Goal: Entertainment & Leisure: Consume media (video, audio)

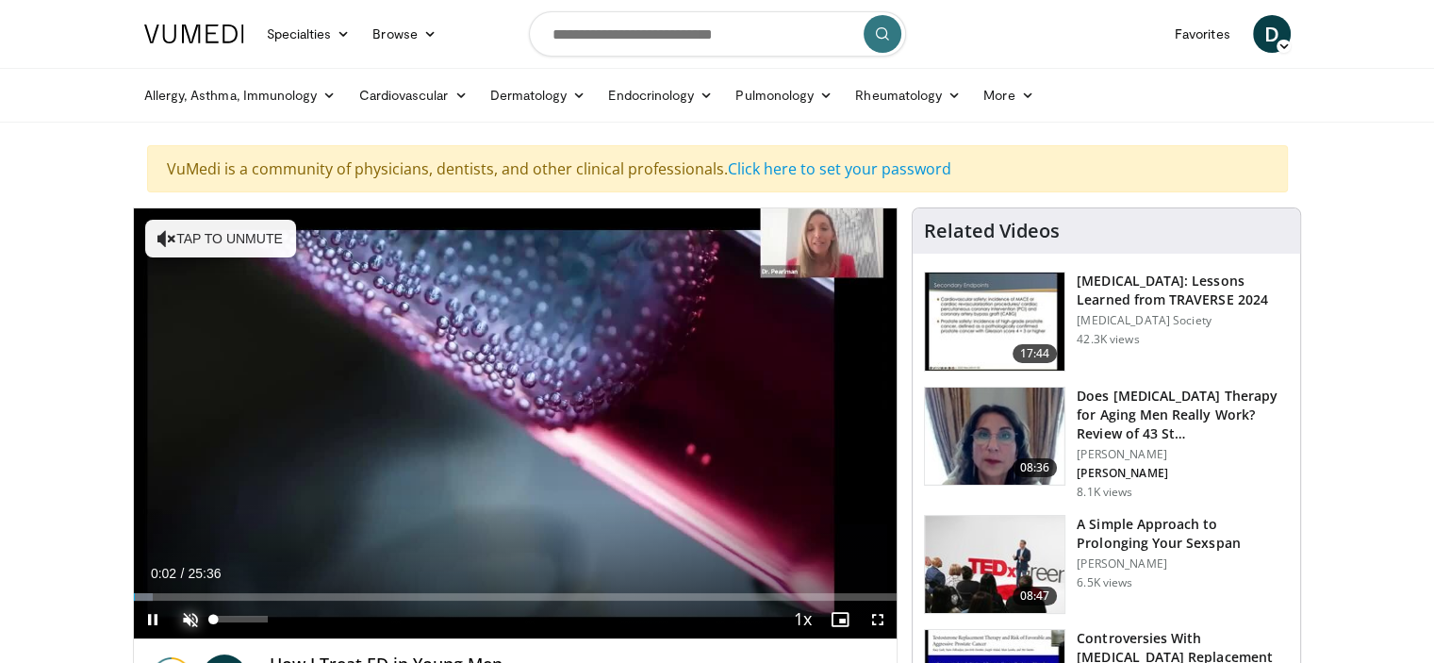
click at [189, 619] on span "Video Player" at bounding box center [191, 619] width 38 height 38
click at [842, 614] on span "Video Player" at bounding box center [840, 619] width 38 height 38
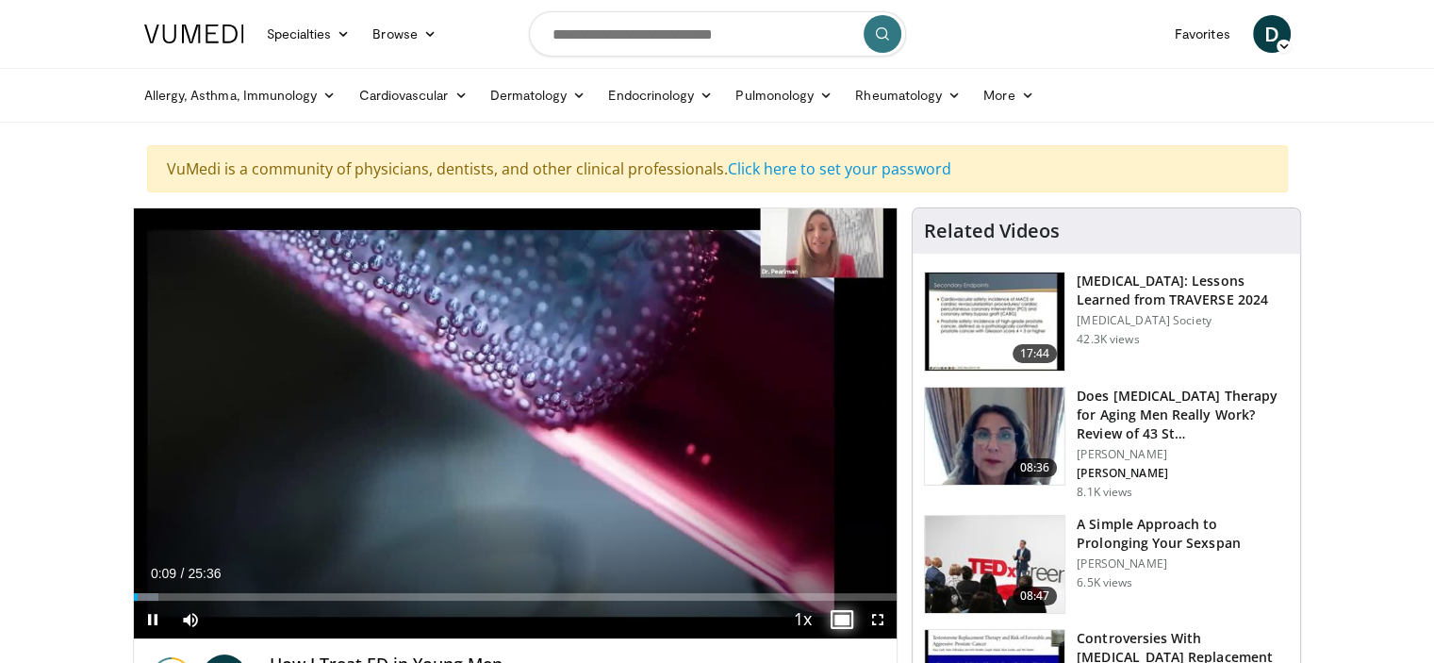
click at [837, 620] on span "Video Player" at bounding box center [840, 619] width 38 height 38
click at [875, 619] on span "Video Player" at bounding box center [878, 619] width 38 height 38
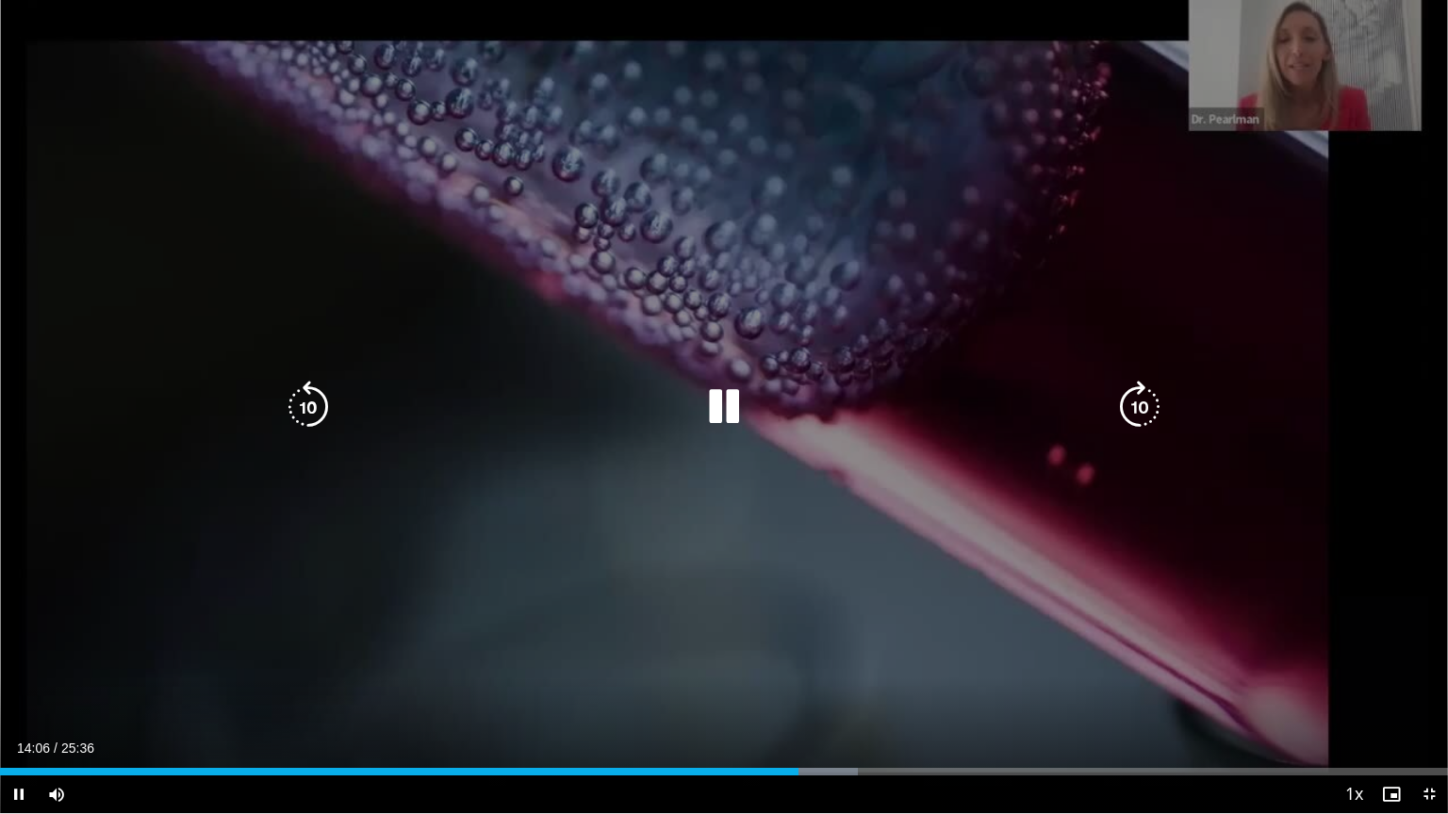
click at [384, 589] on div "10 seconds Tap to unmute" at bounding box center [724, 406] width 1448 height 813
